Goal: Task Accomplishment & Management: Complete application form

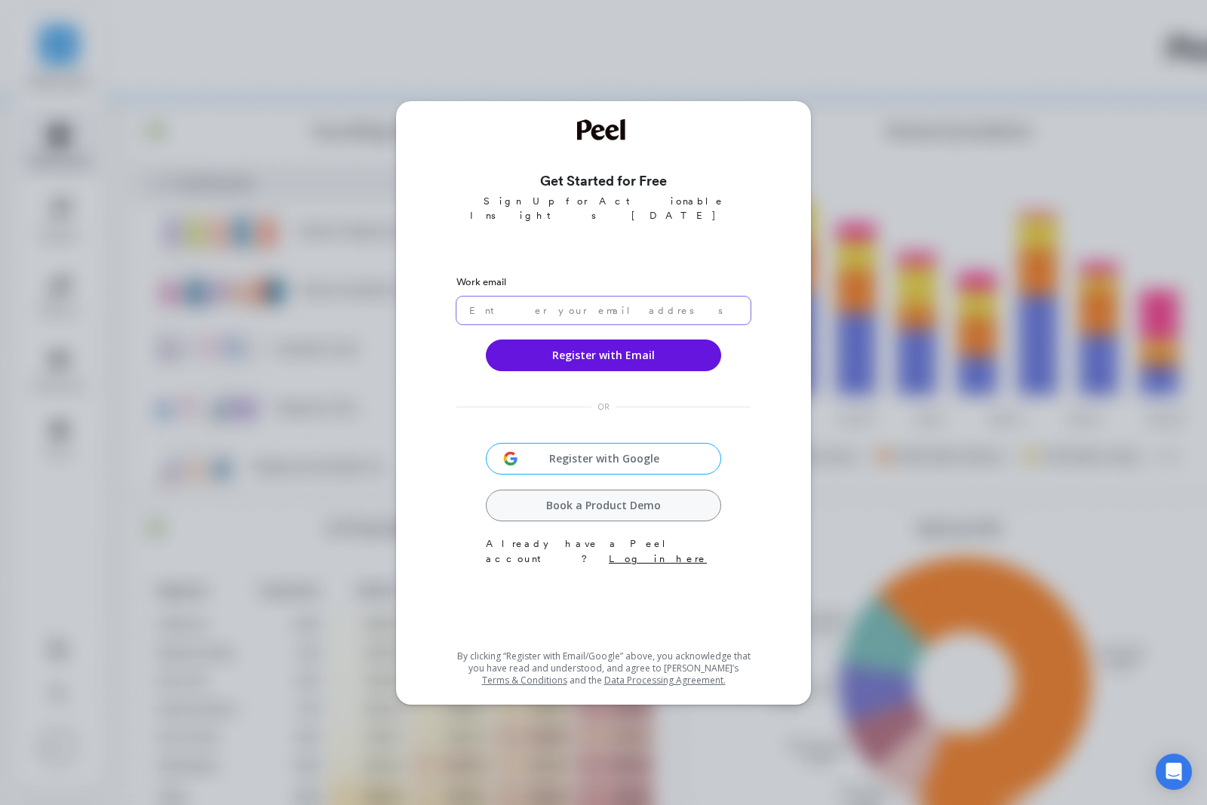
click at [583, 324] on input "email" at bounding box center [603, 310] width 294 height 28
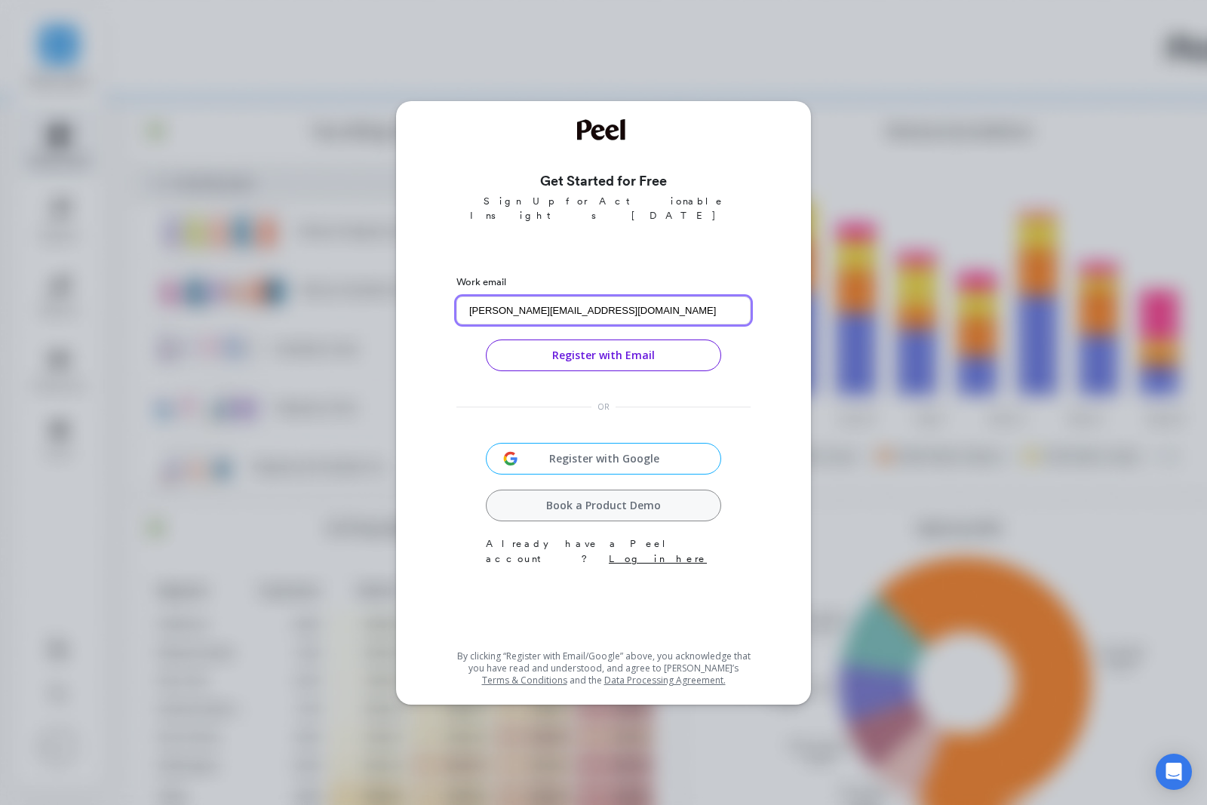
type input "[PERSON_NAME][EMAIL_ADDRESS][DOMAIN_NAME]"
click at [649, 371] on button "Register with Email" at bounding box center [603, 355] width 235 height 32
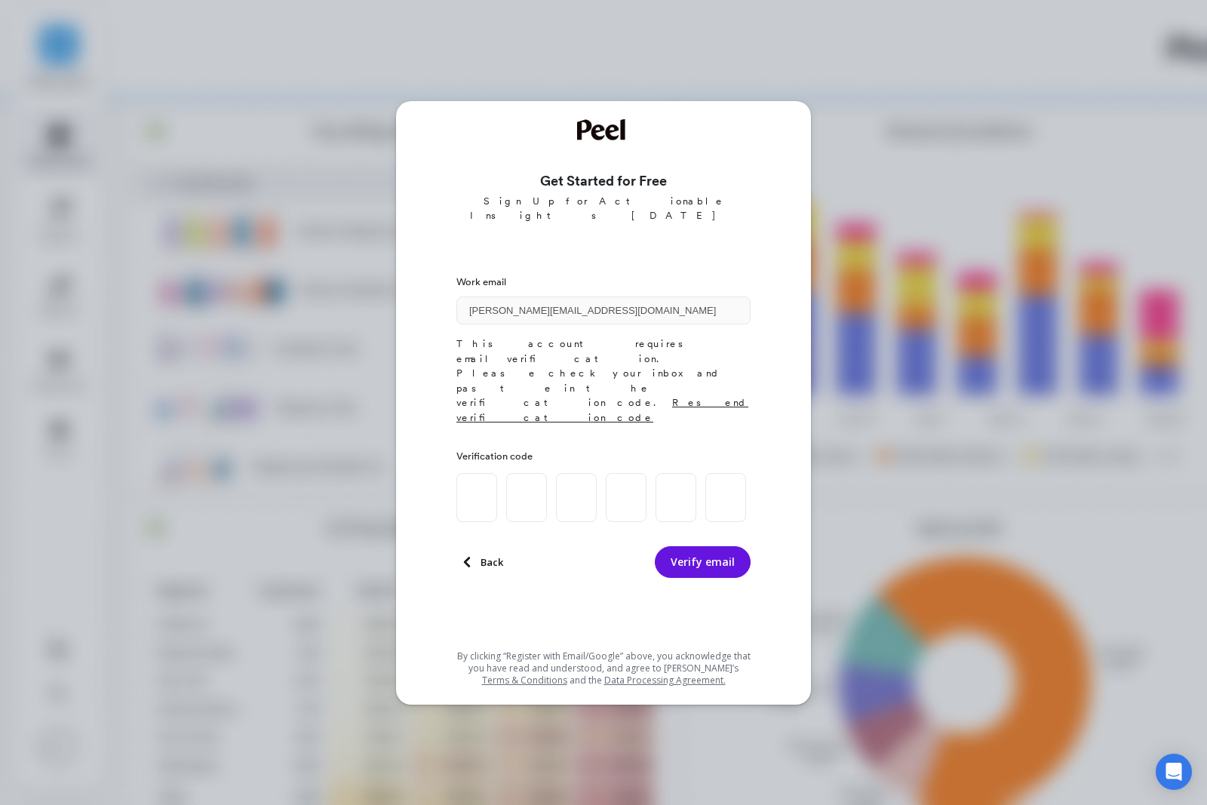
click at [474, 473] on input at bounding box center [476, 497] width 41 height 49
paste input "0"
type input "6"
type input "2"
type input "4"
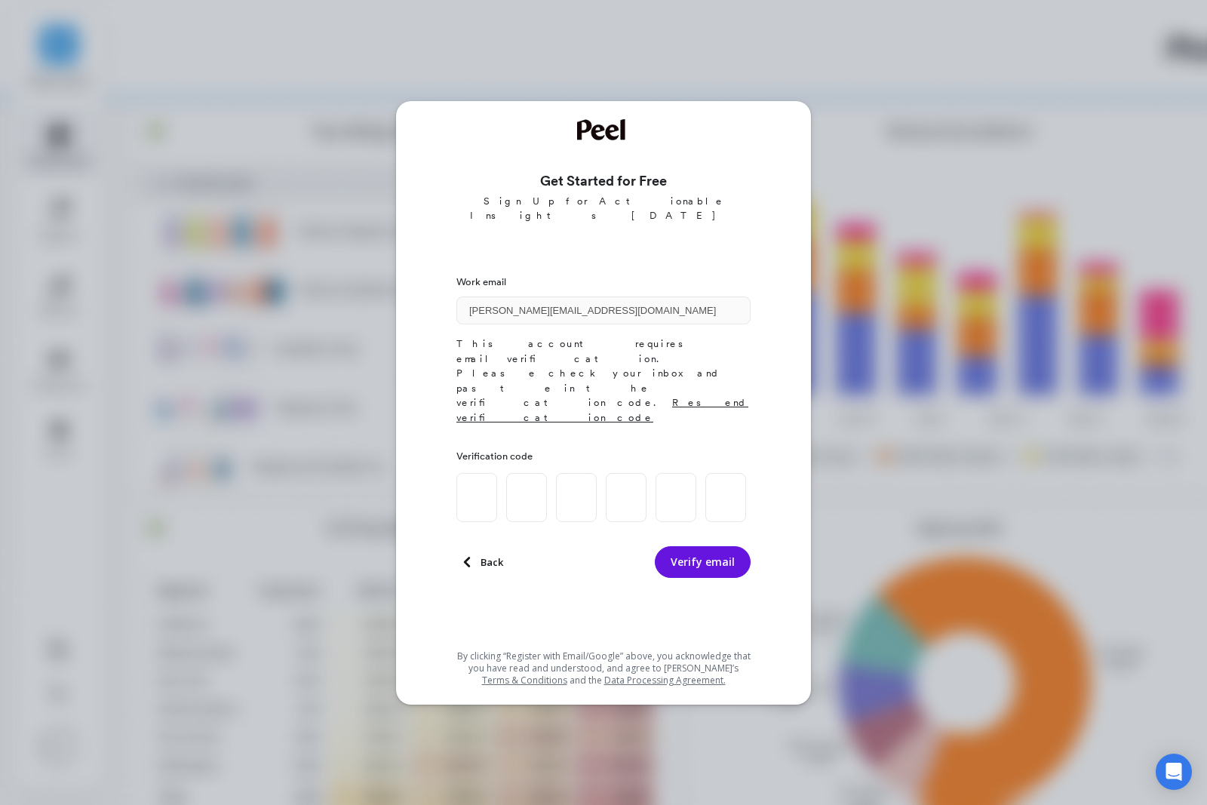
type input "3"
type input "7"
type input "0"
click at [723, 546] on button "Verify email" at bounding box center [703, 562] width 96 height 32
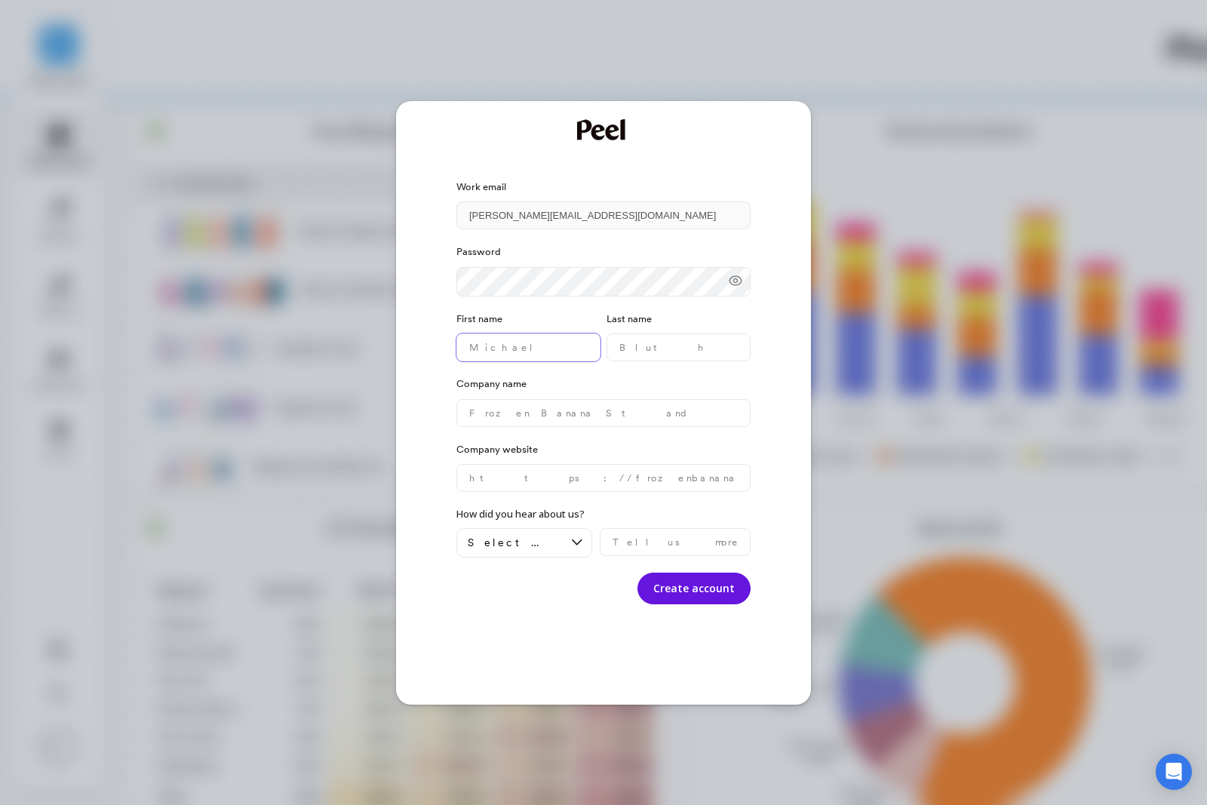
click at [536, 361] on name "text" at bounding box center [528, 347] width 144 height 28
type name "[PERSON_NAME]"
click at [669, 361] on name "text" at bounding box center [678, 347] width 144 height 28
type name "[PERSON_NAME]"
click at [695, 604] on button "Create account" at bounding box center [693, 588] width 113 height 32
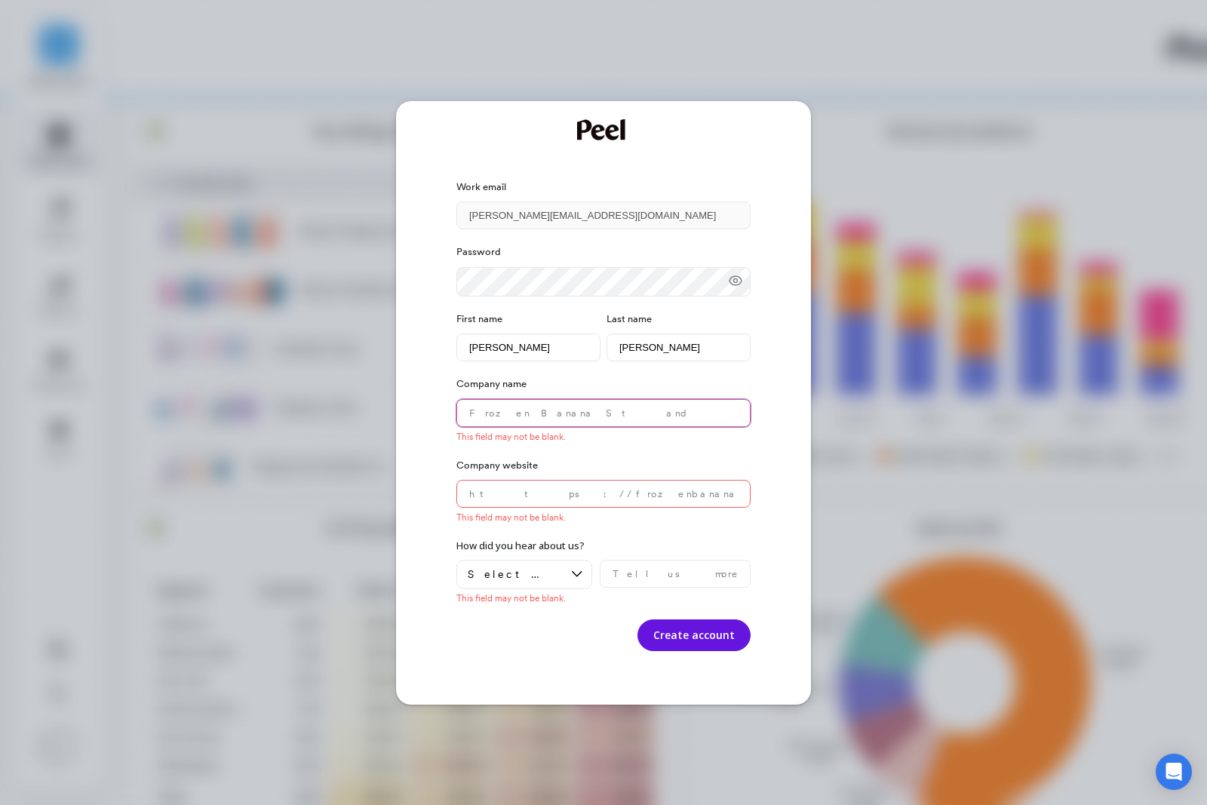
click at [629, 427] on name "text" at bounding box center [603, 413] width 294 height 28
type name "Dstill Consulting"
click at [644, 508] on website "text" at bounding box center [603, 494] width 294 height 28
type website "[DOMAIN_NAME]"
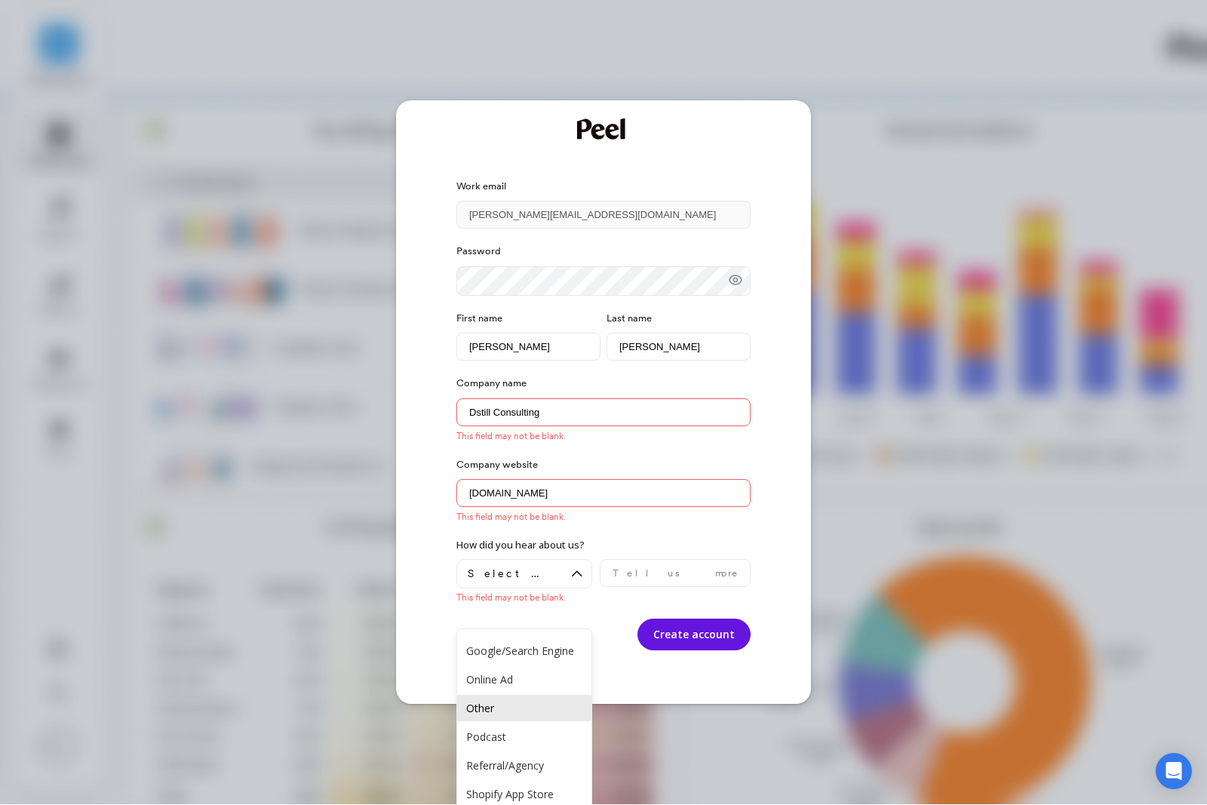
click at [525, 711] on div "Other" at bounding box center [524, 708] width 116 height 14
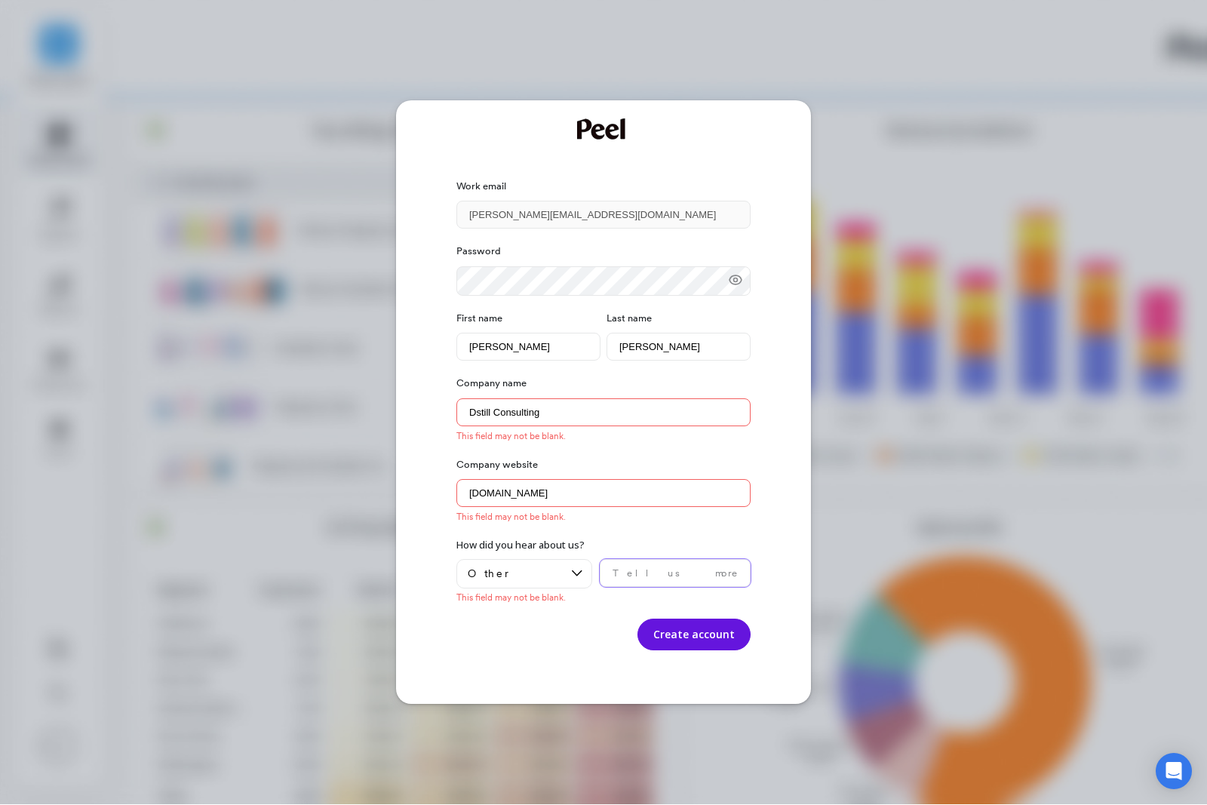
click at [666, 588] on input "text" at bounding box center [675, 574] width 151 height 28
click at [720, 651] on button "Create account" at bounding box center [693, 635] width 113 height 32
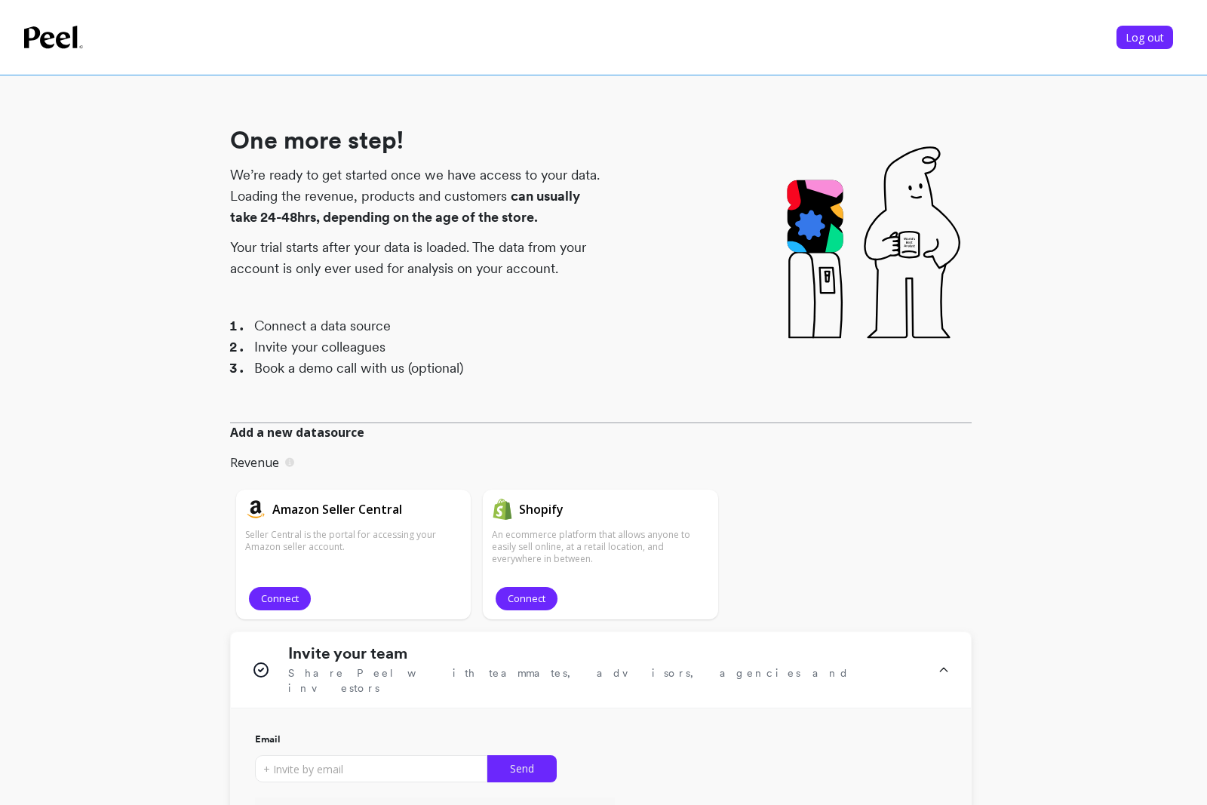
scroll to position [159, 0]
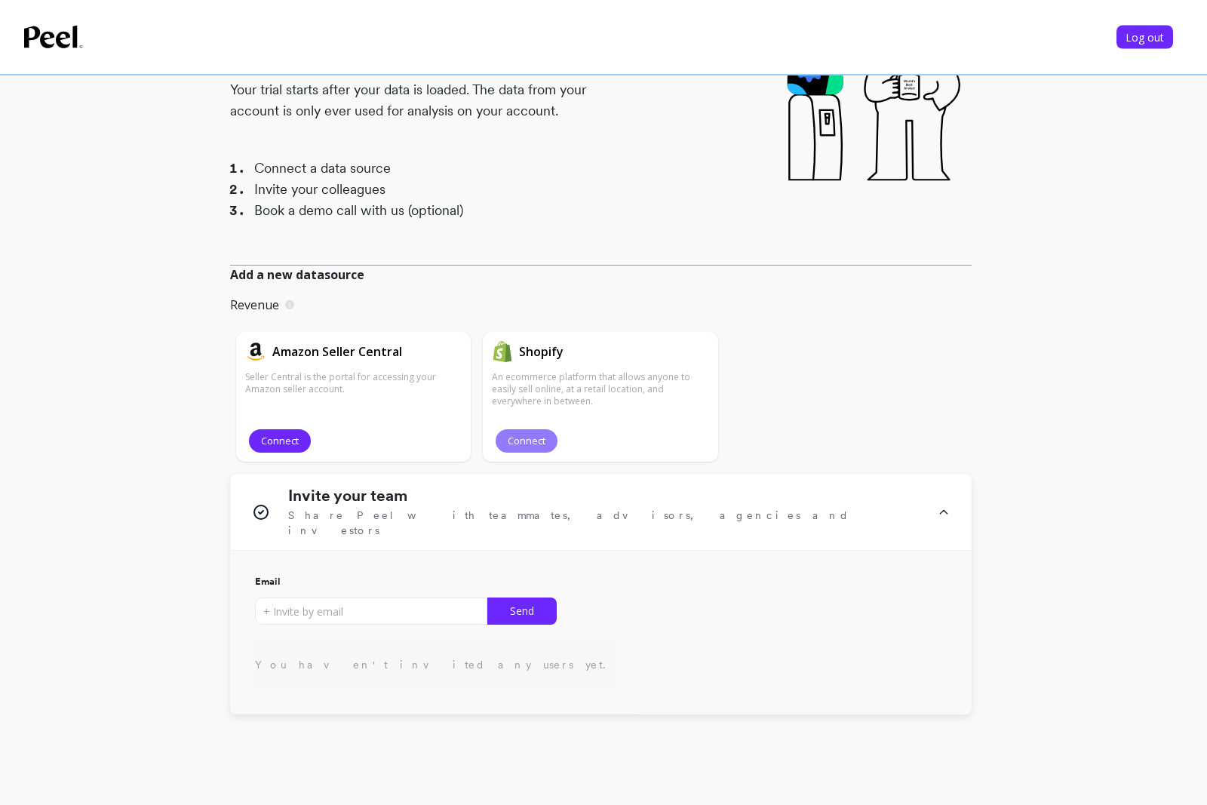
click at [535, 439] on span "Connect" at bounding box center [527, 441] width 38 height 14
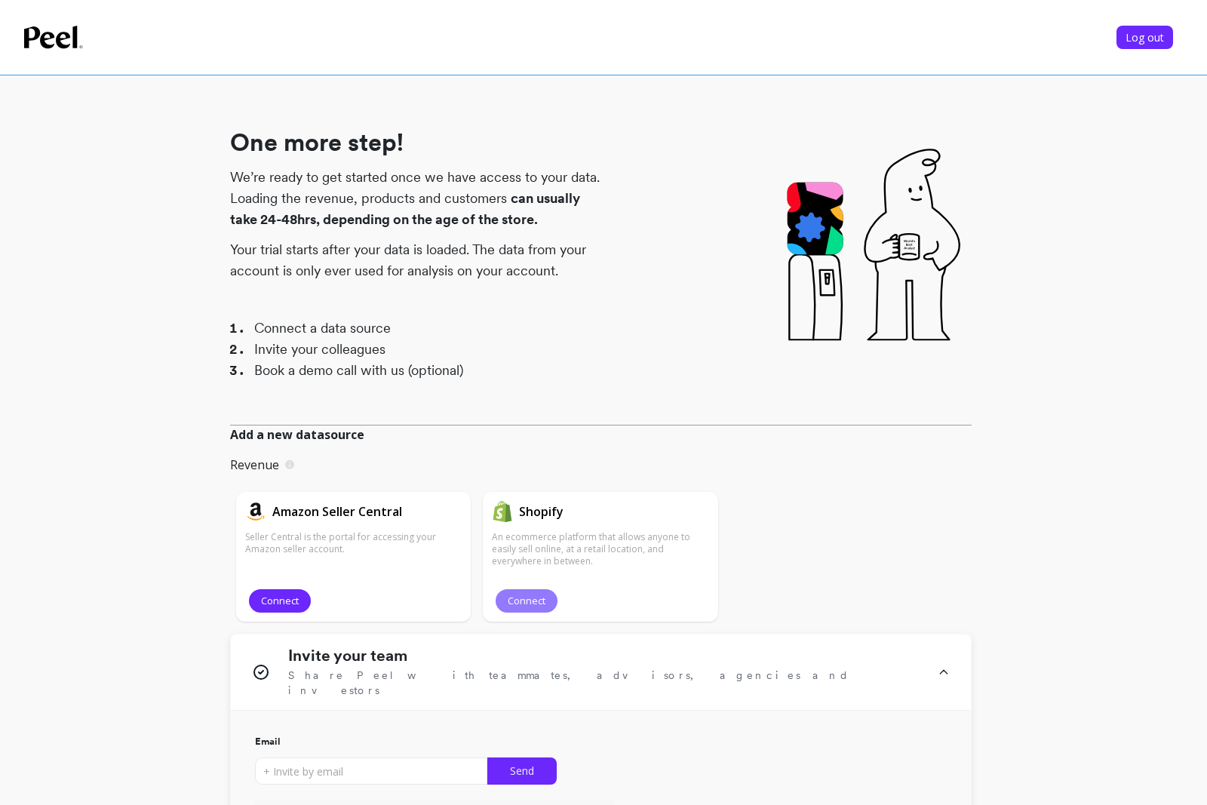
click at [533, 607] on span "Connect" at bounding box center [527, 601] width 38 height 14
